Goal: Task Accomplishment & Management: Manage account settings

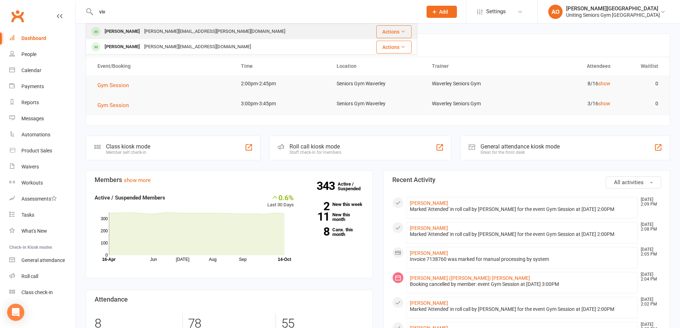
type input "viv"
click at [119, 35] on div "[PERSON_NAME]" at bounding box center [122, 31] width 40 height 10
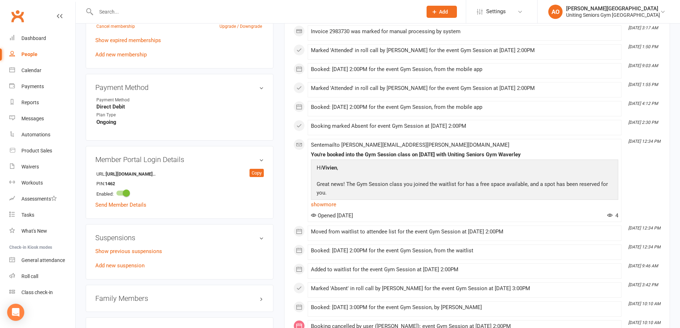
scroll to position [393, 0]
click at [123, 262] on link "Add new suspension" at bounding box center [119, 265] width 49 height 6
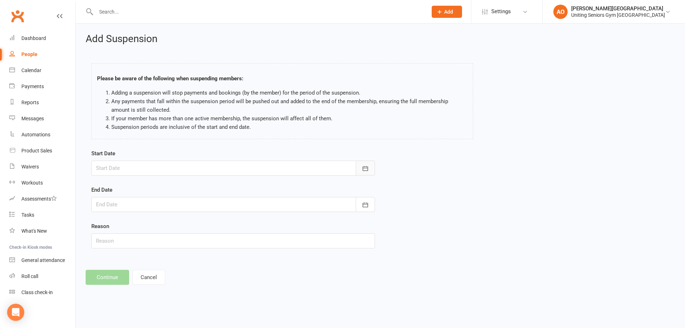
click at [371, 167] on button "button" at bounding box center [365, 168] width 19 height 15
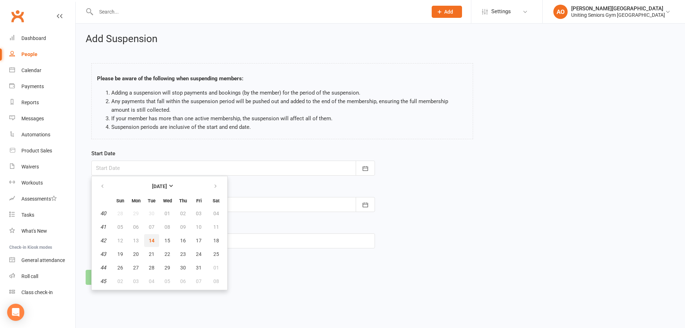
click at [154, 238] on span "14" at bounding box center [152, 241] width 6 height 6
type input "[DATE]"
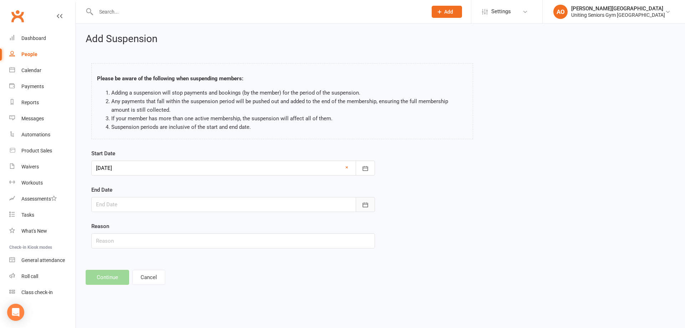
click at [357, 207] on button "button" at bounding box center [365, 204] width 19 height 15
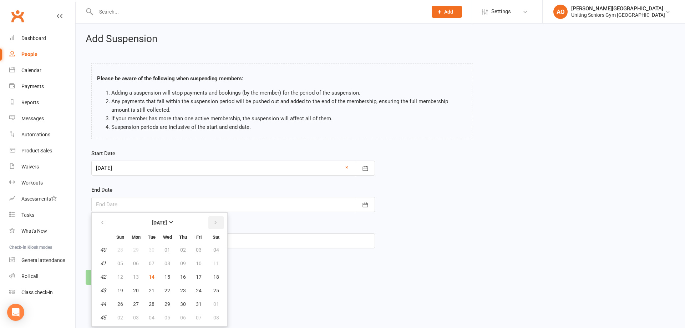
click at [218, 220] on button "button" at bounding box center [215, 222] width 15 height 13
click at [123, 290] on span "16" at bounding box center [120, 291] width 6 height 6
type input "[DATE]"
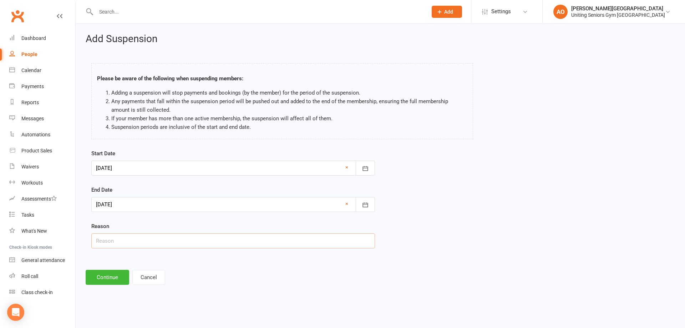
click at [158, 242] on input "text" at bounding box center [233, 240] width 284 height 15
type input "away"
click at [145, 253] on div "Start Date [DATE] [DATE] Sun Mon Tue Wed Thu Fri Sat 40 28 29 30 01 02 03 04 41…" at bounding box center [233, 203] width 295 height 109
click at [150, 205] on div at bounding box center [233, 204] width 284 height 15
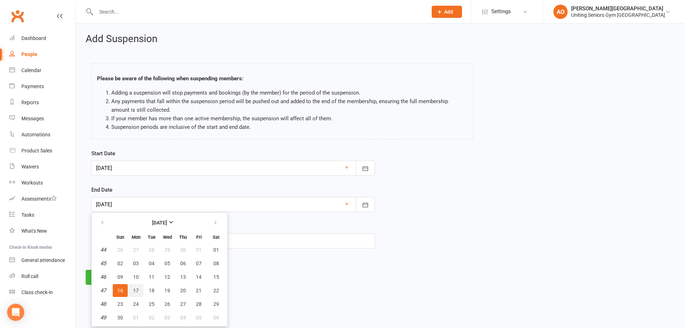
click at [133, 290] on span "17" at bounding box center [136, 291] width 6 height 6
type input "[DATE]"
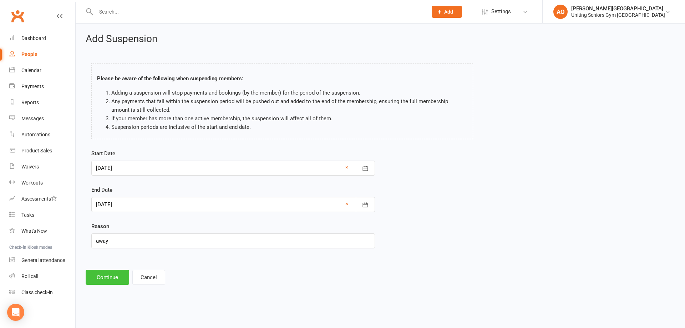
click at [118, 277] on button "Continue" at bounding box center [108, 277] width 44 height 15
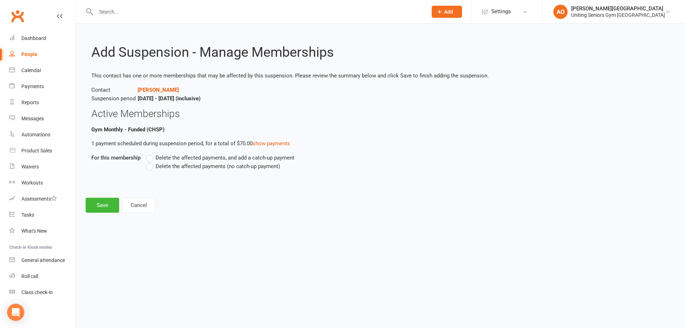
click at [146, 165] on div "Delete the affected payments, and add a catch-up payment Delete the affected pa…" at bounding box center [334, 167] width 386 height 27
click at [147, 166] on label "Delete the affected payments (no catch-up payment)" at bounding box center [213, 166] width 134 height 9
click at [147, 162] on input "Delete the affected payments (no catch-up payment)" at bounding box center [148, 162] width 5 height 0
click at [108, 204] on button "Save" at bounding box center [103, 205] width 34 height 15
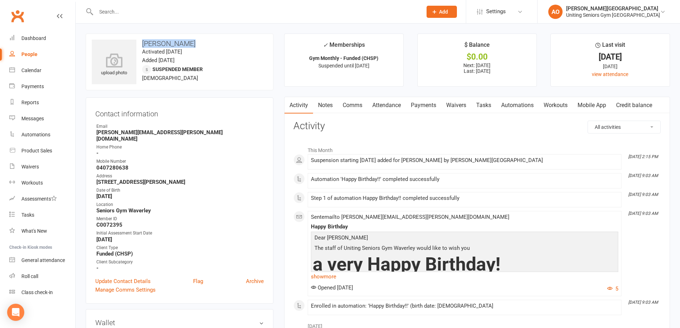
drag, startPoint x: 185, startPoint y: 42, endPoint x: 144, endPoint y: 46, distance: 41.9
click at [144, 46] on h3 "[PERSON_NAME]" at bounding box center [180, 44] width 176 height 8
drag, startPoint x: 311, startPoint y: 160, endPoint x: 387, endPoint y: 159, distance: 76.4
click at [387, 159] on div "Suspension starting [DATE] added for [PERSON_NAME] by [PERSON_NAME][GEOGRAPHIC_…" at bounding box center [464, 160] width 307 height 6
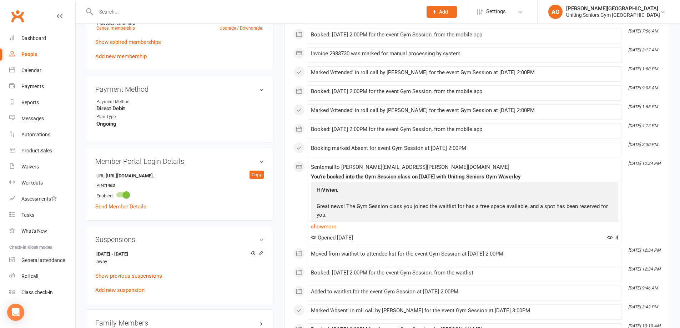
scroll to position [464, 0]
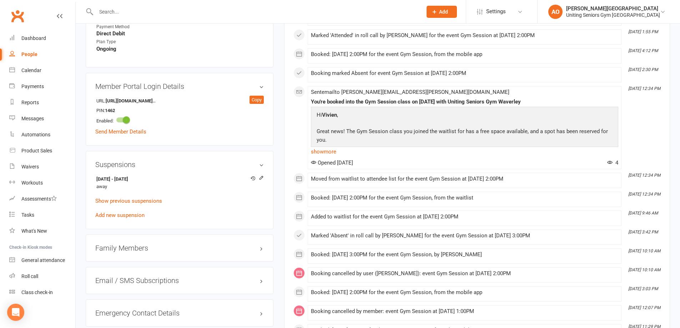
drag, startPoint x: 155, startPoint y: 163, endPoint x: 92, endPoint y: 161, distance: 63.6
click at [92, 161] on div "Suspensions [DATE] - [DATE] away Show previous suspensions Add new suspension" at bounding box center [180, 190] width 188 height 78
copy strong "[DATE] - [DATE]"
